Goal: Task Accomplishment & Management: Manage account settings

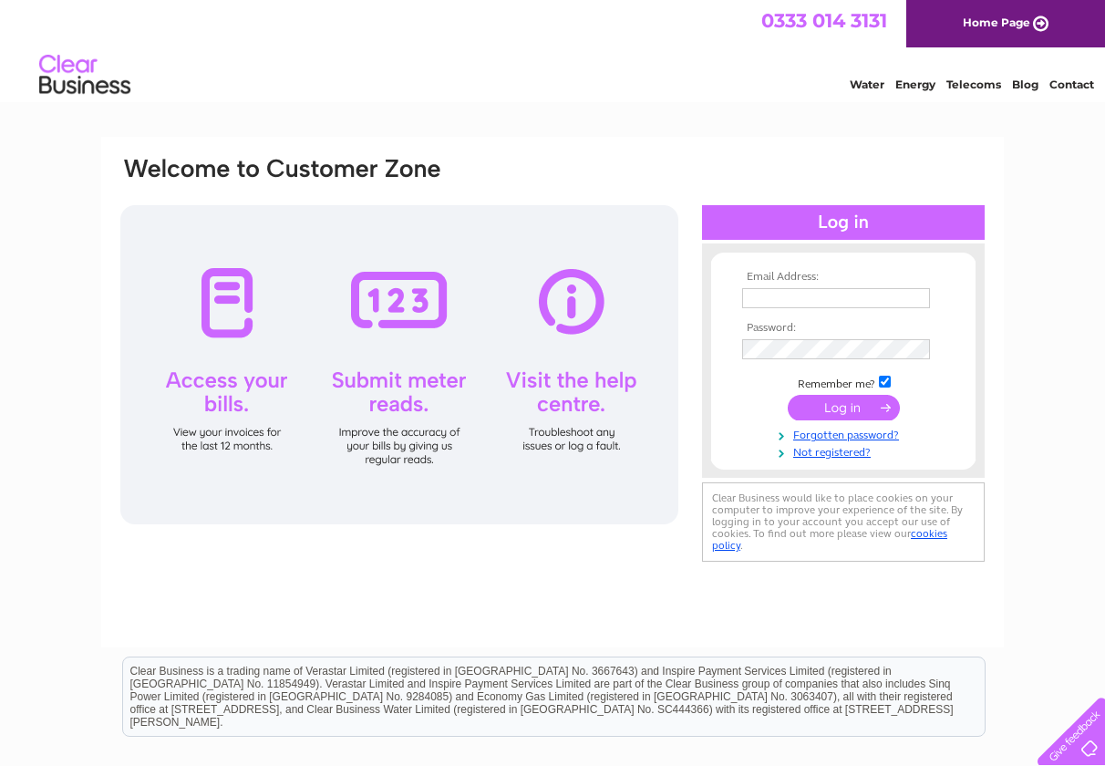
click at [906, 296] on input "text" at bounding box center [836, 298] width 188 height 20
type input "[EMAIL_ADDRESS][DOMAIN_NAME]"
click at [857, 403] on input "submit" at bounding box center [844, 408] width 112 height 26
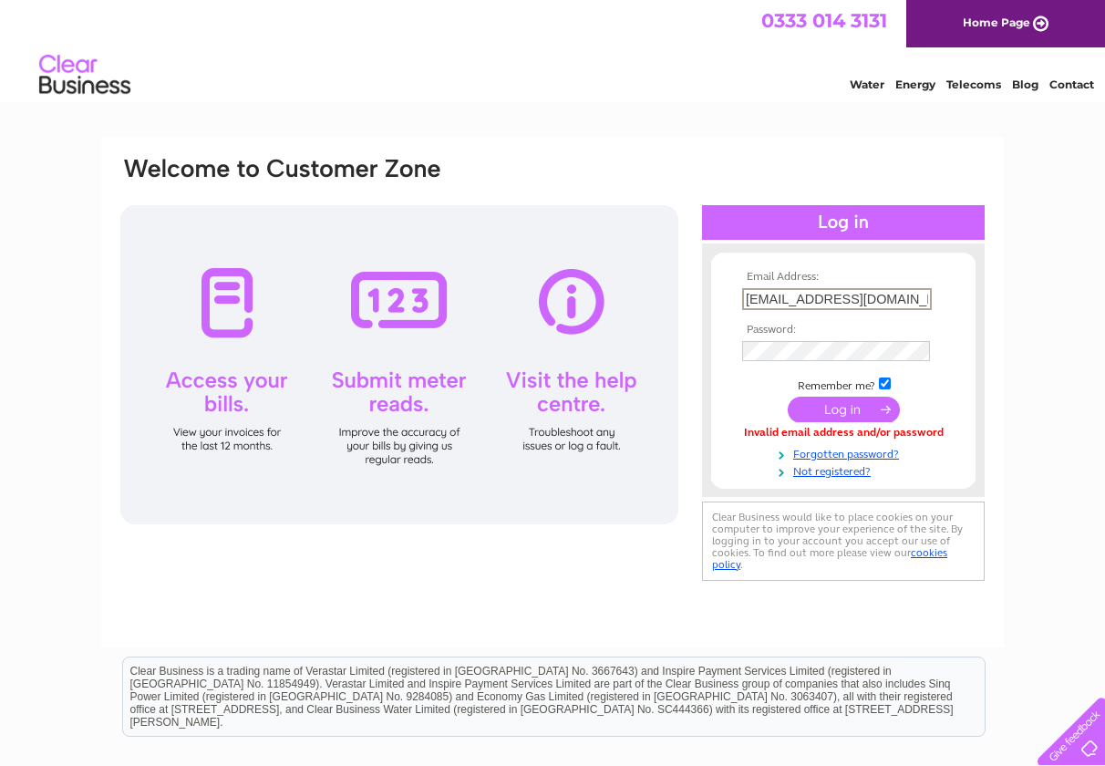
drag, startPoint x: 769, startPoint y: 299, endPoint x: 681, endPoint y: 284, distance: 88.7
click at [681, 292] on div "Email Address: kara@reidsbakery.com Password:" at bounding box center [553, 370] width 868 height 430
type input "gary@reidsbakery.com"
click at [788, 397] on input "submit" at bounding box center [844, 410] width 112 height 26
drag, startPoint x: 769, startPoint y: 296, endPoint x: 710, endPoint y: 300, distance: 58.5
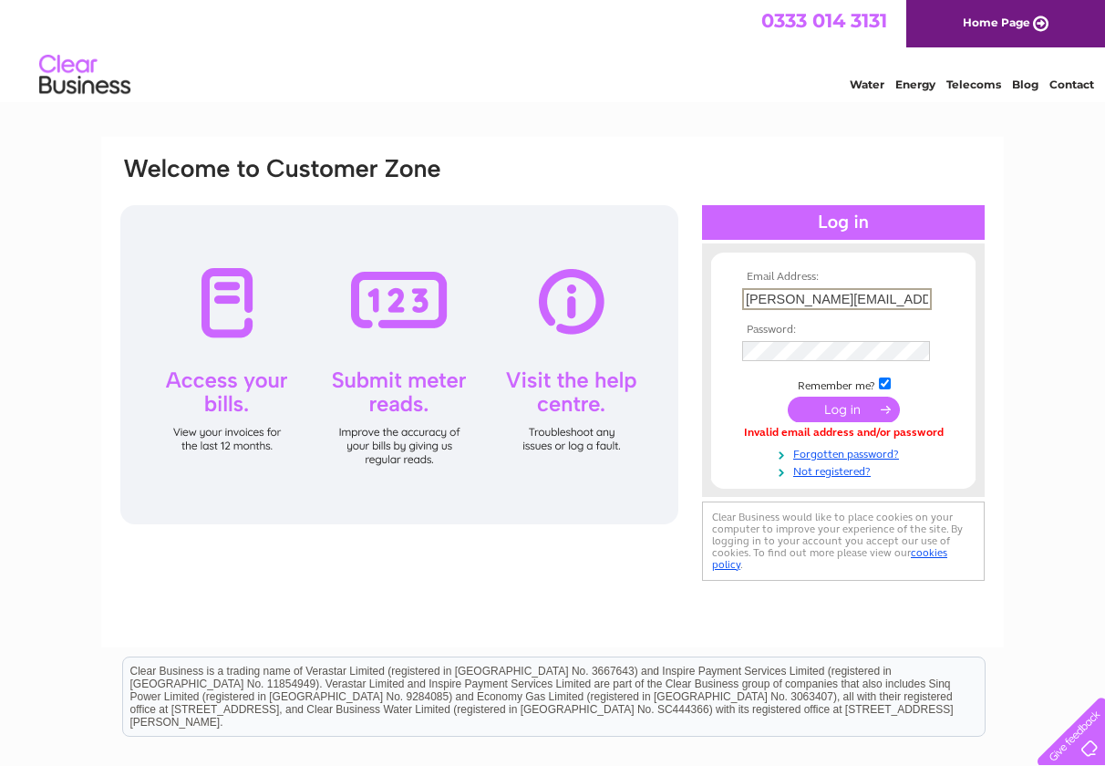
click at [710, 300] on div "Email Address: gary@reidsbakery.com Password:" at bounding box center [843, 370] width 283 height 217
type input "accounts@reidsbakery.com"
click at [788, 397] on input "submit" at bounding box center [844, 410] width 112 height 26
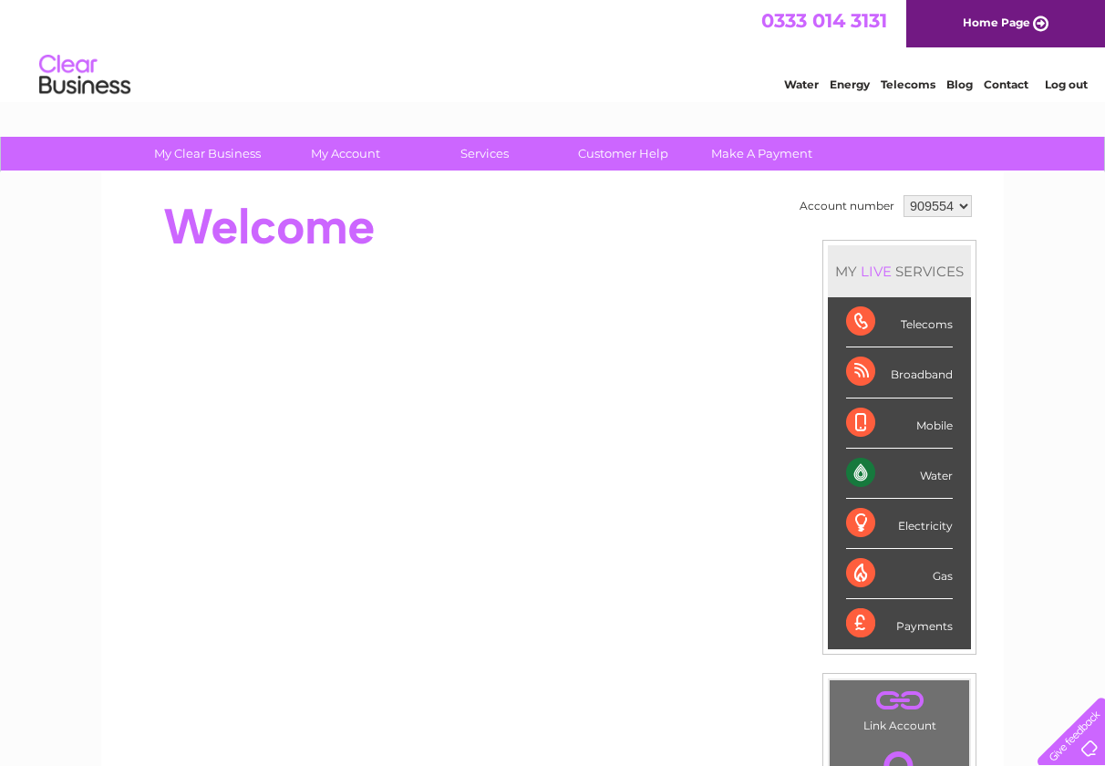
click at [965, 210] on select "909554 924732 924734" at bounding box center [938, 206] width 68 height 22
select select "924732"
click at [904, 195] on select "909554 924732 924734" at bounding box center [938, 206] width 68 height 22
drag, startPoint x: 897, startPoint y: 477, endPoint x: 881, endPoint y: 471, distance: 17.3
click at [897, 477] on div "Water" at bounding box center [899, 474] width 107 height 50
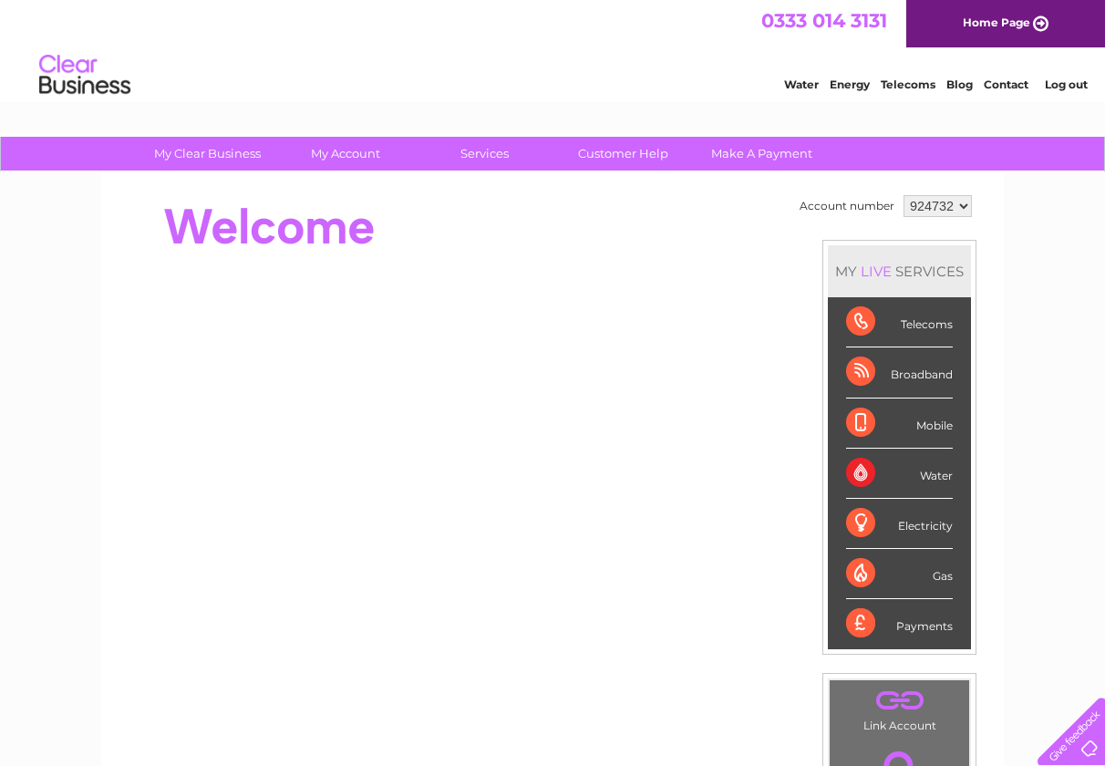
click at [868, 471] on div "Water" at bounding box center [899, 474] width 107 height 50
click at [928, 476] on div "Water" at bounding box center [899, 474] width 107 height 50
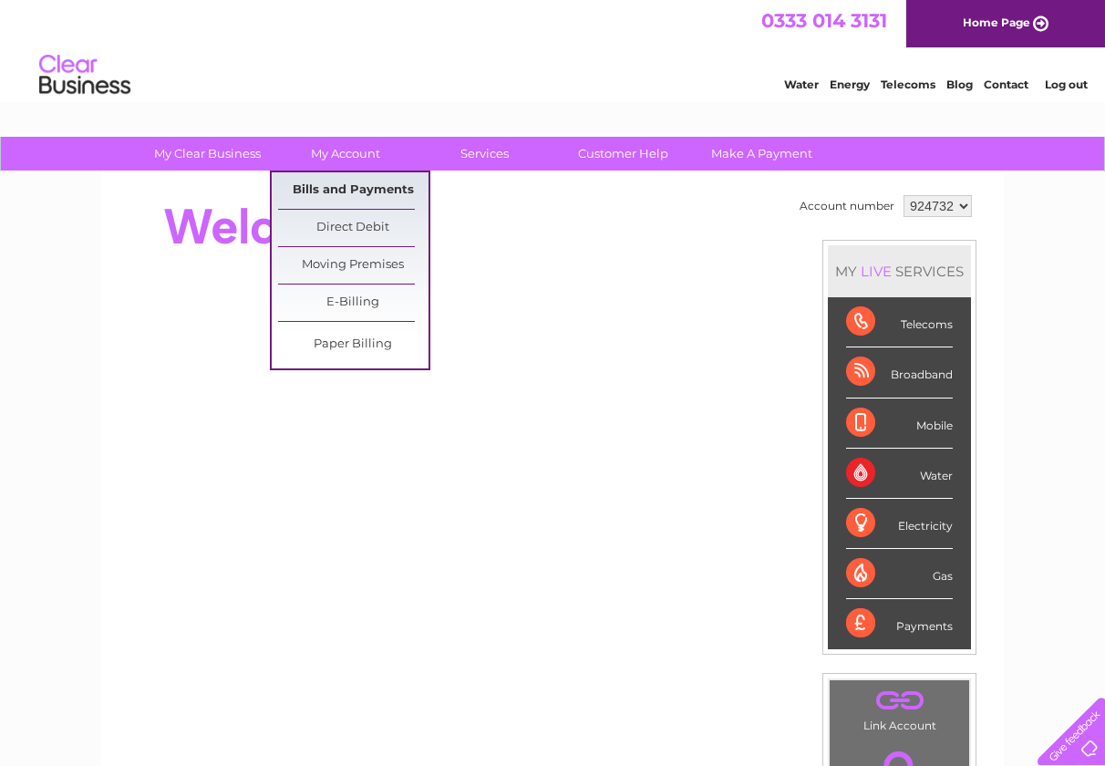
click at [368, 190] on link "Bills and Payments" at bounding box center [353, 190] width 150 height 36
click at [368, 195] on link "Bills and Payments" at bounding box center [353, 190] width 150 height 36
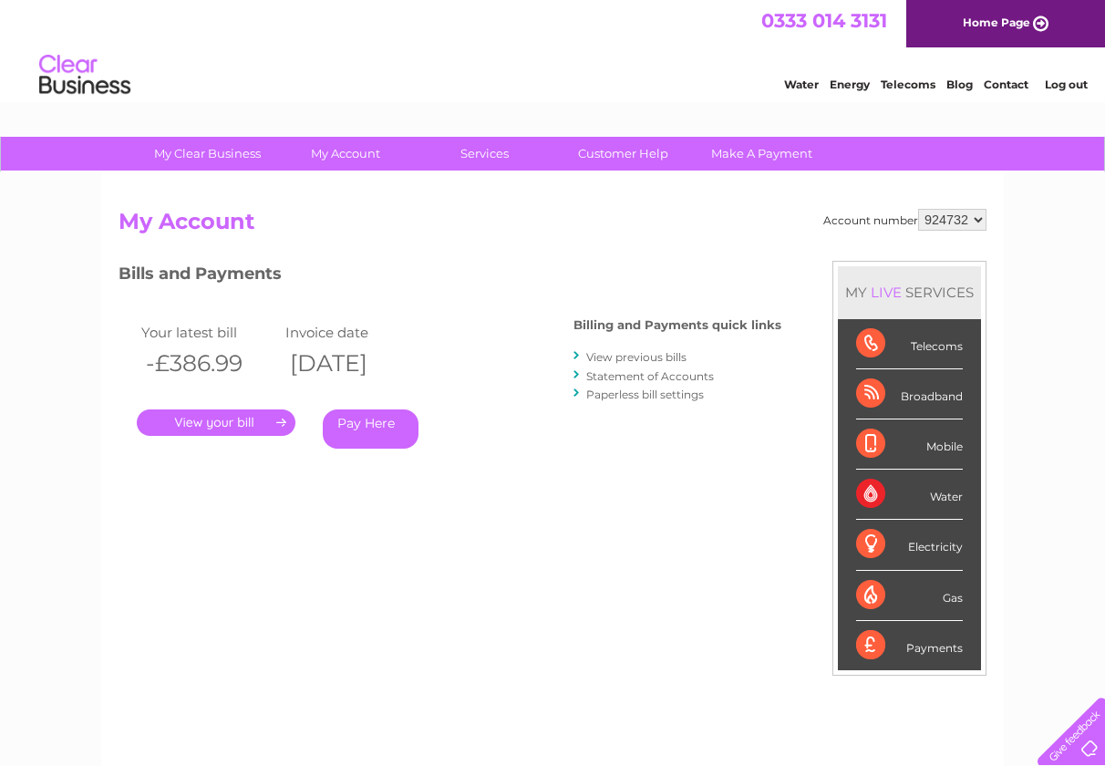
click at [243, 421] on link "." at bounding box center [216, 422] width 159 height 26
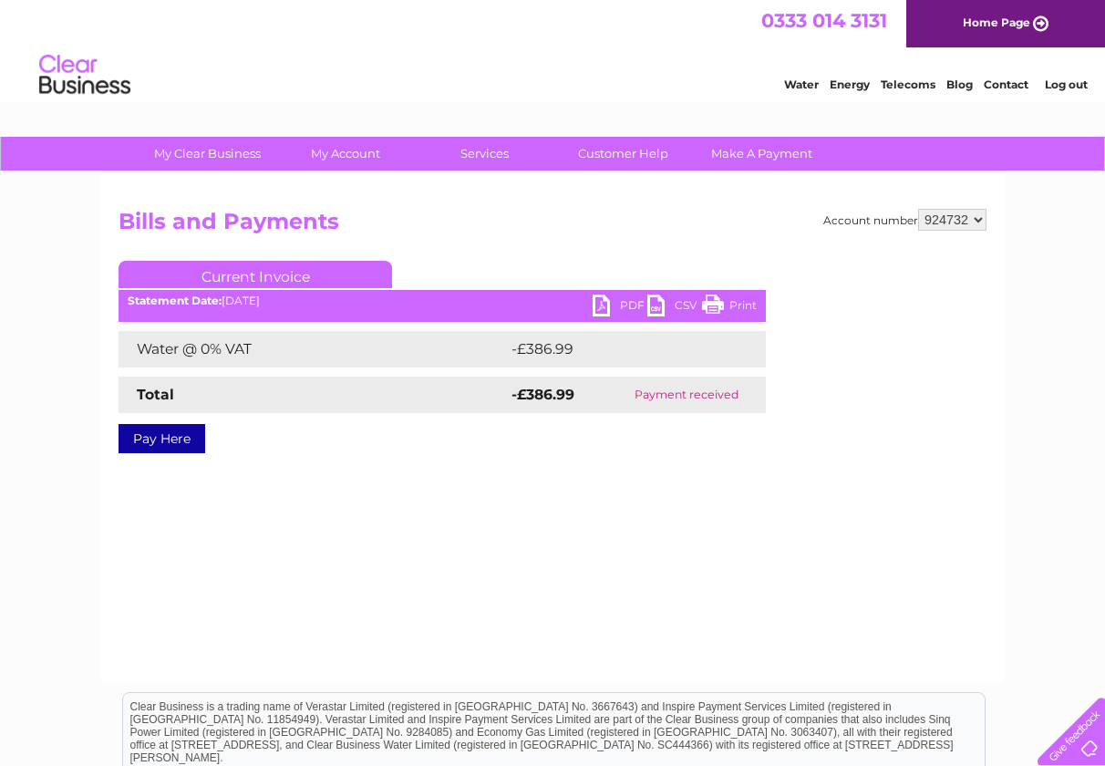
click at [606, 300] on link "PDF" at bounding box center [620, 308] width 55 height 26
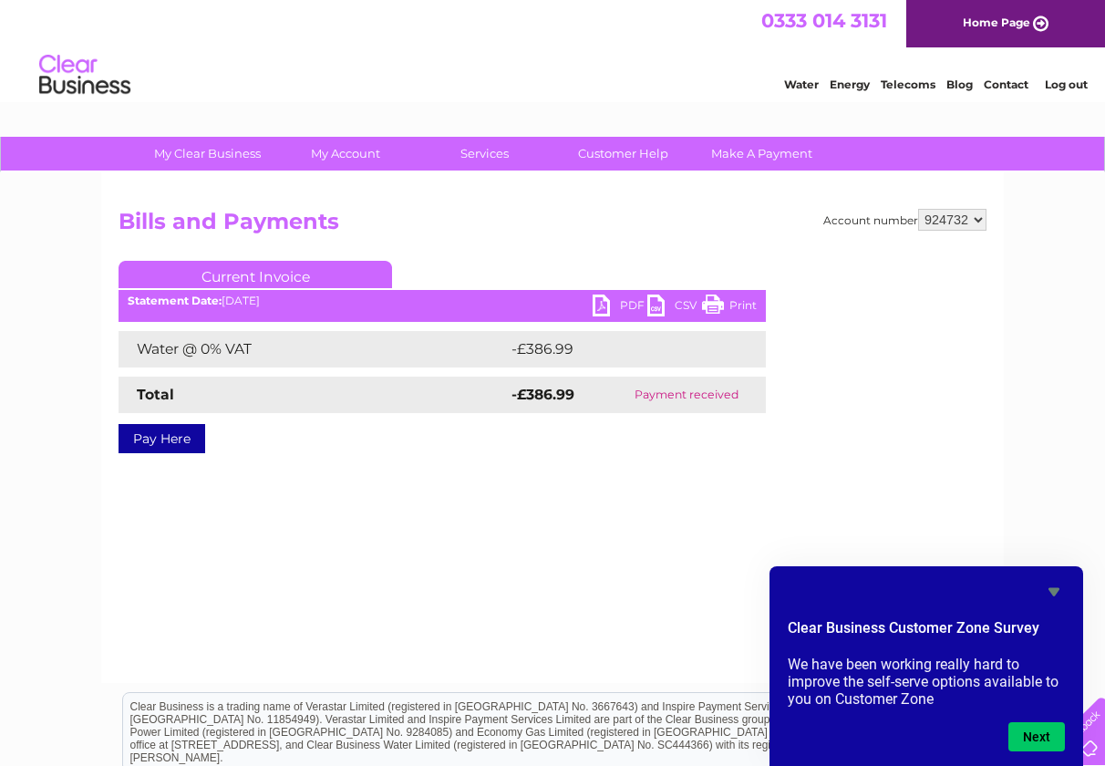
click at [1078, 85] on link "Log out" at bounding box center [1066, 85] width 43 height 14
